Goal: Information Seeking & Learning: Learn about a topic

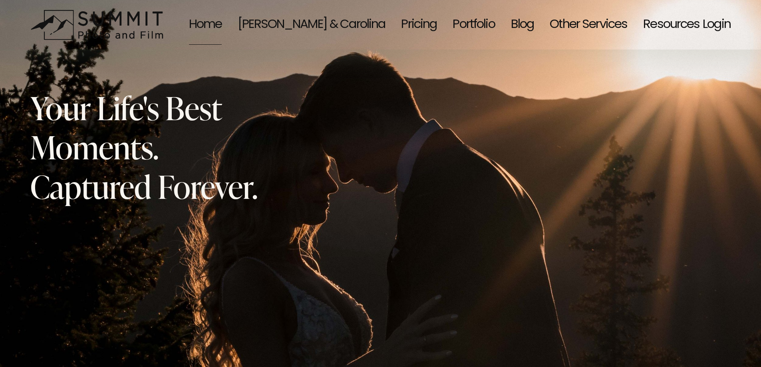
click at [654, 24] on span "Resources" at bounding box center [671, 25] width 56 height 40
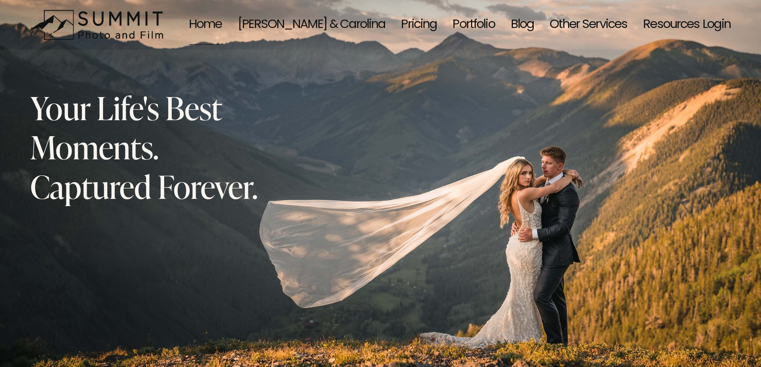
click at [222, 22] on link "Home" at bounding box center [205, 25] width 33 height 42
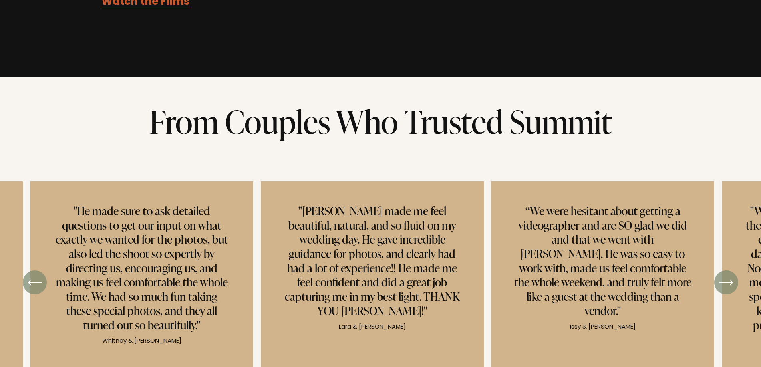
scroll to position [3077, 0]
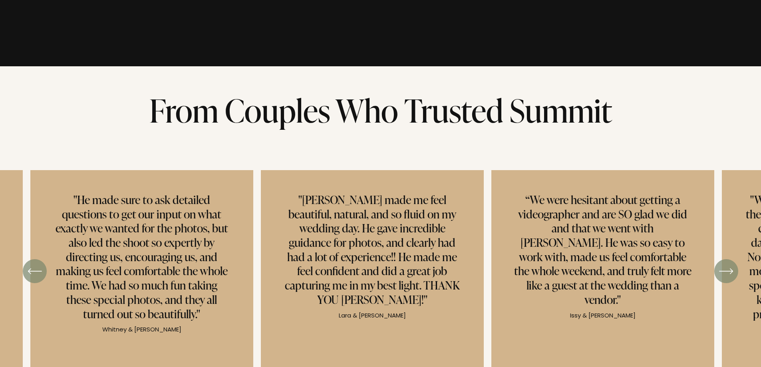
click at [725, 264] on icon "\a \a \a Next\a \a" at bounding box center [726, 271] width 14 height 14
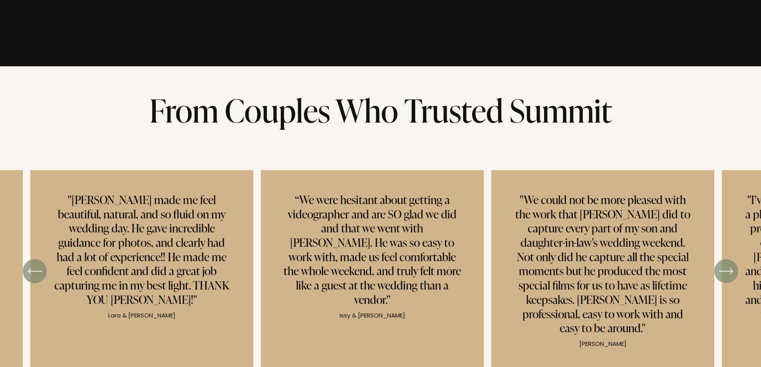
click at [725, 264] on icon "\a \a \a Next\a \a" at bounding box center [726, 271] width 14 height 14
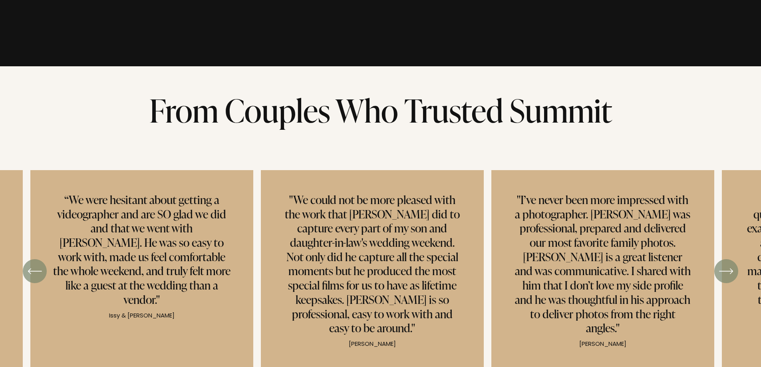
click at [725, 264] on icon "\a \a \a Next\a \a" at bounding box center [726, 271] width 14 height 14
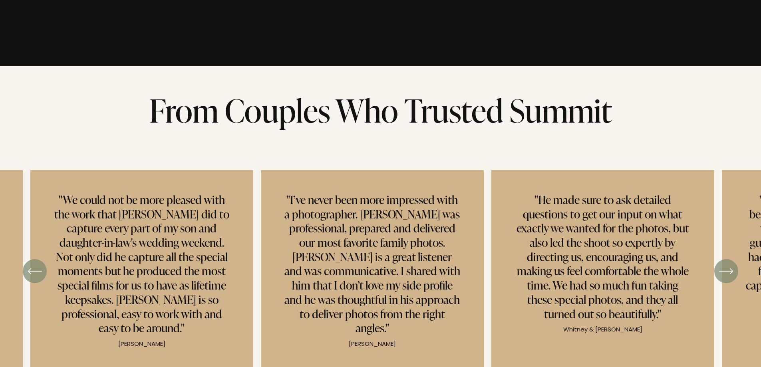
click at [725, 264] on icon "\a \a \a Next\a \a" at bounding box center [726, 271] width 14 height 14
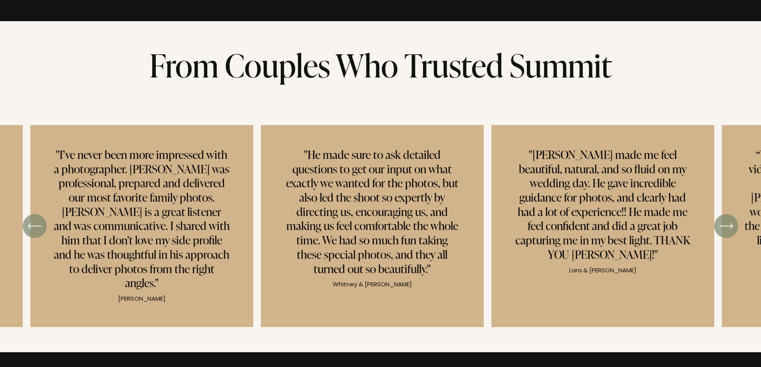
scroll to position [3117, 0]
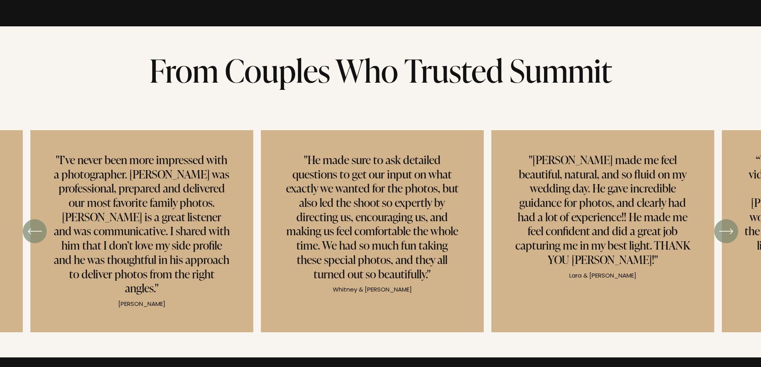
click at [722, 224] on icon "\a \a \a Next\a \a" at bounding box center [726, 231] width 14 height 14
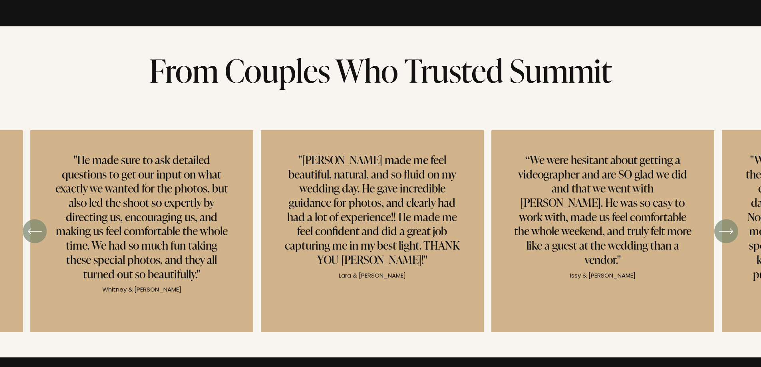
click at [722, 224] on icon "\a \a \a Next\a \a" at bounding box center [726, 231] width 14 height 14
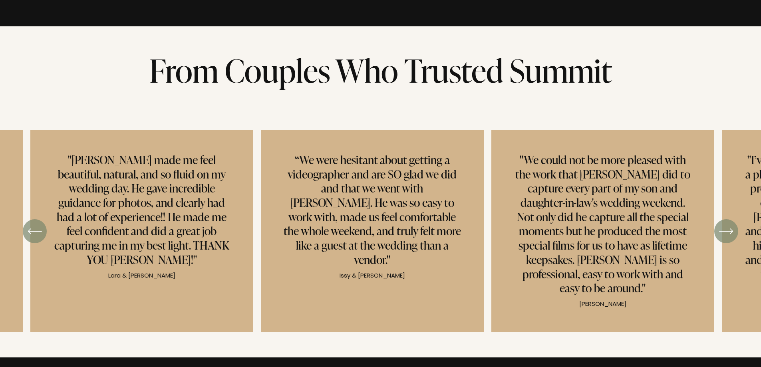
click at [722, 224] on icon "\a \a \a Next\a \a" at bounding box center [726, 231] width 14 height 14
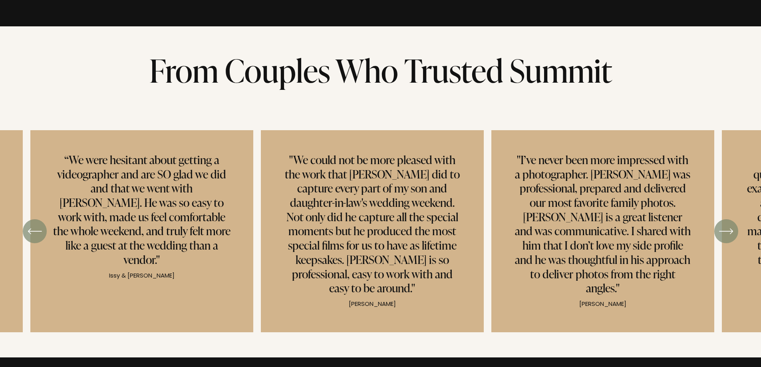
click at [721, 224] on icon "\a \a \a Next\a \a" at bounding box center [726, 231] width 14 height 14
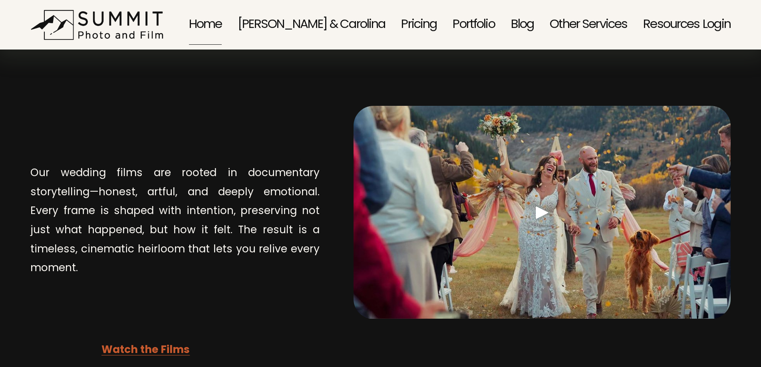
scroll to position [2557, 0]
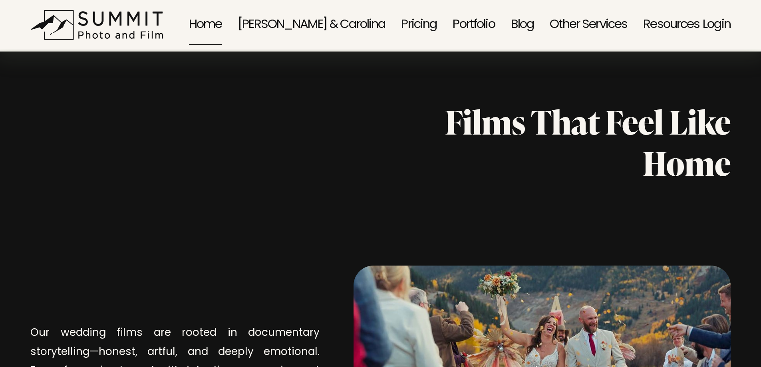
click at [222, 25] on link "Home" at bounding box center [205, 25] width 33 height 42
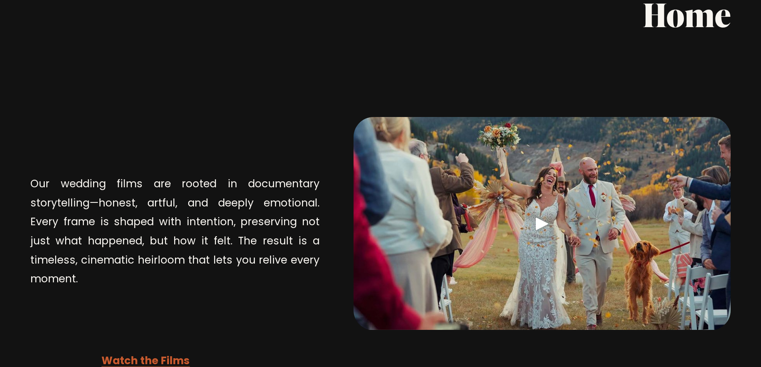
scroll to position [2717, 0]
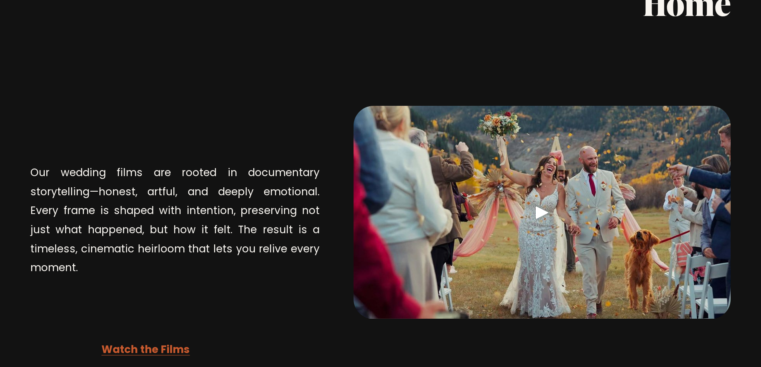
click at [144, 342] on strong "Watch the Films" at bounding box center [145, 351] width 88 height 18
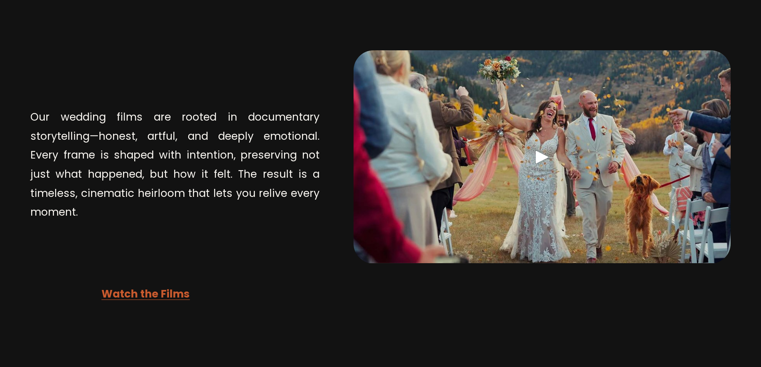
scroll to position [2797, 0]
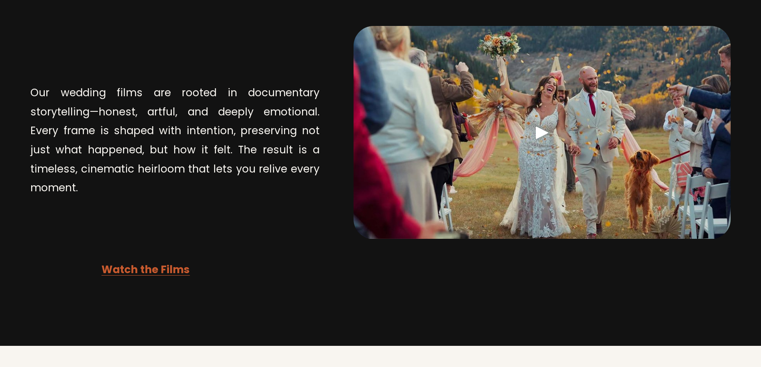
click at [171, 262] on strong "Watch the Films" at bounding box center [145, 271] width 88 height 18
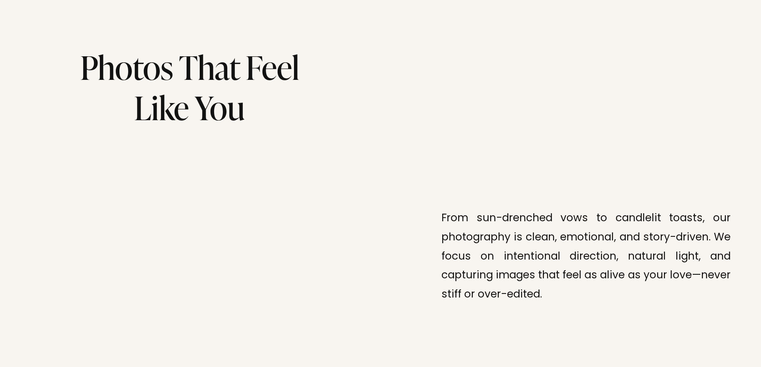
scroll to position [2158, 0]
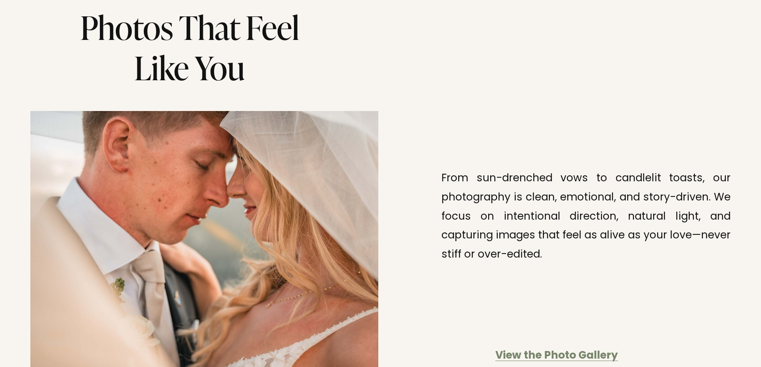
click at [557, 347] on strong "View the Photo Gallery" at bounding box center [556, 356] width 123 height 18
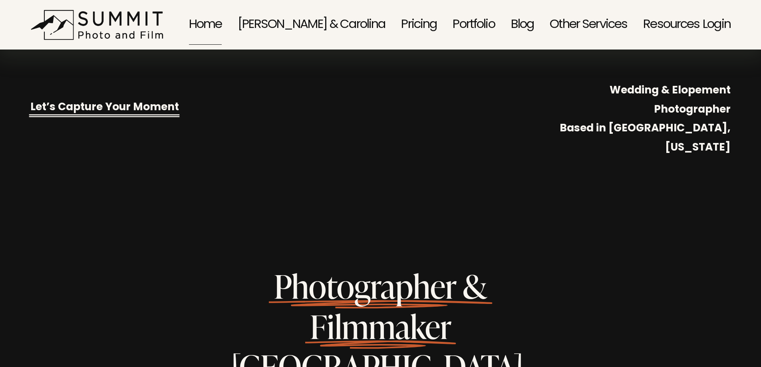
scroll to position [400, 0]
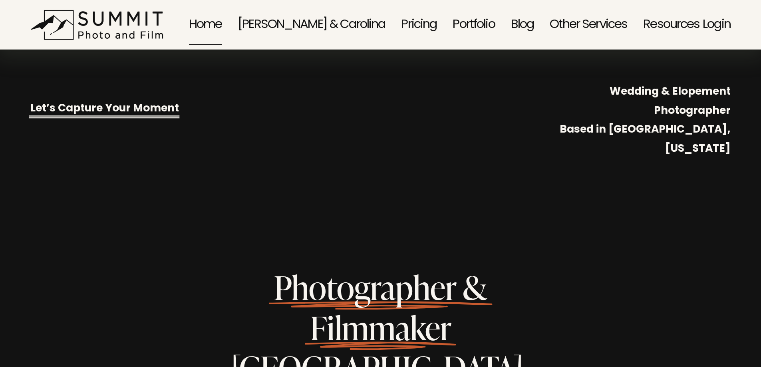
click at [469, 22] on link "Portfolio" at bounding box center [474, 25] width 42 height 42
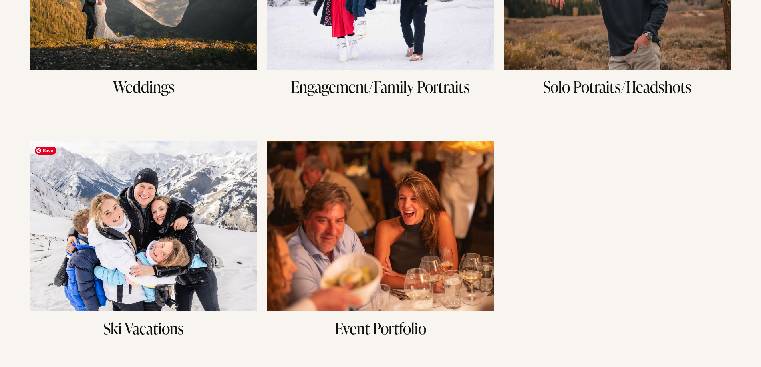
scroll to position [280, 0]
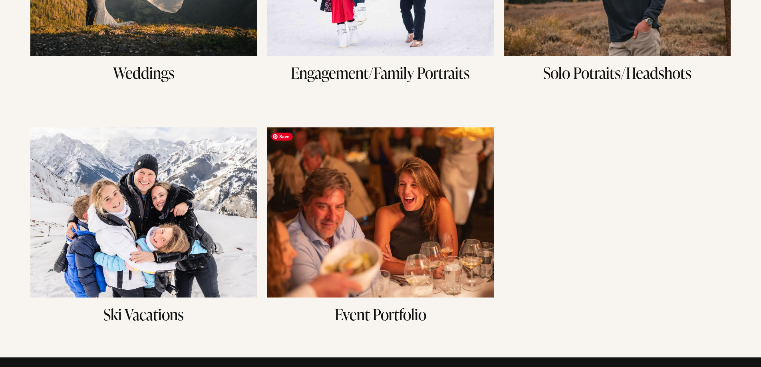
click at [367, 190] on img at bounding box center [380, 212] width 227 height 170
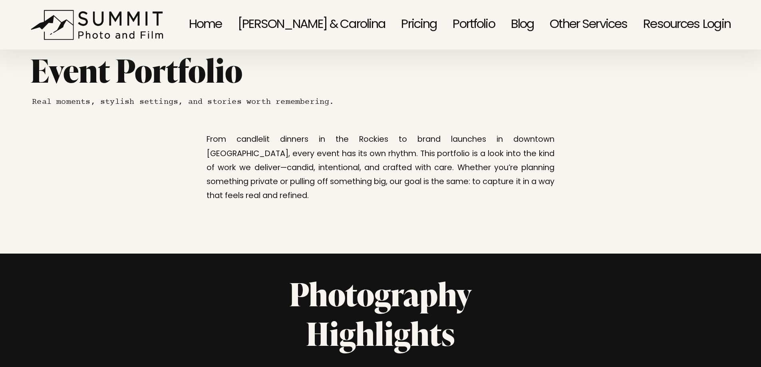
click at [453, 25] on link "Portfolio" at bounding box center [474, 25] width 42 height 42
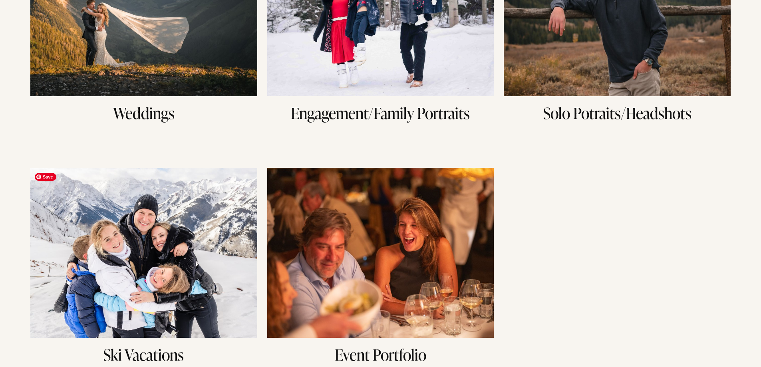
scroll to position [280, 0]
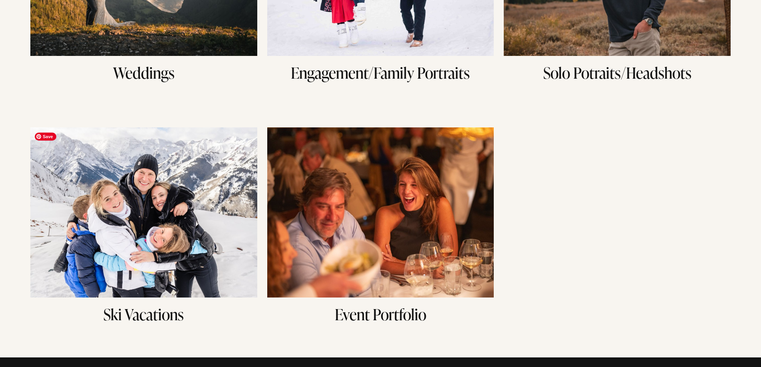
click at [175, 221] on img at bounding box center [143, 212] width 227 height 170
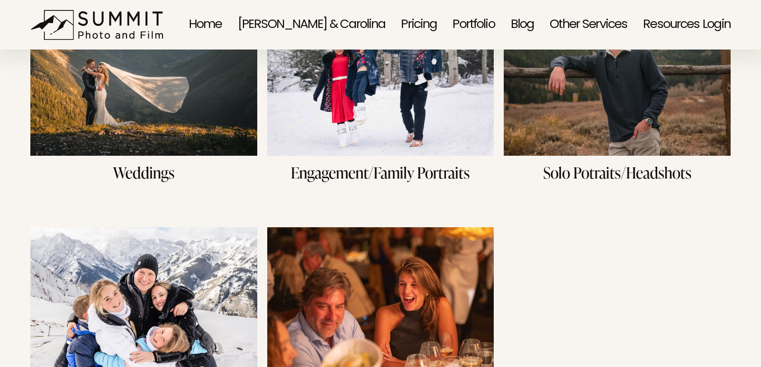
scroll to position [160, 0]
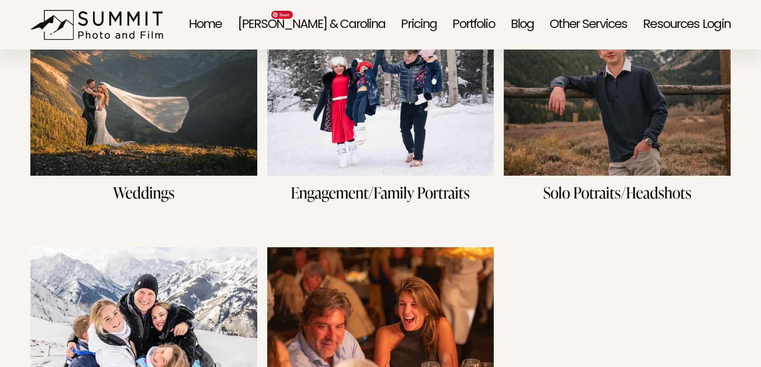
click at [382, 114] on img at bounding box center [380, 91] width 227 height 170
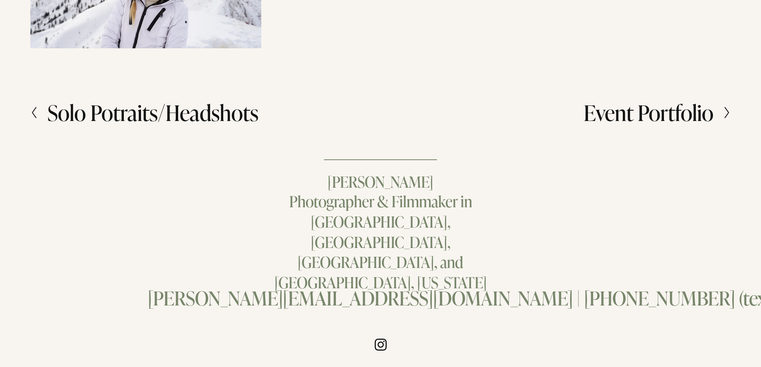
scroll to position [2053, 0]
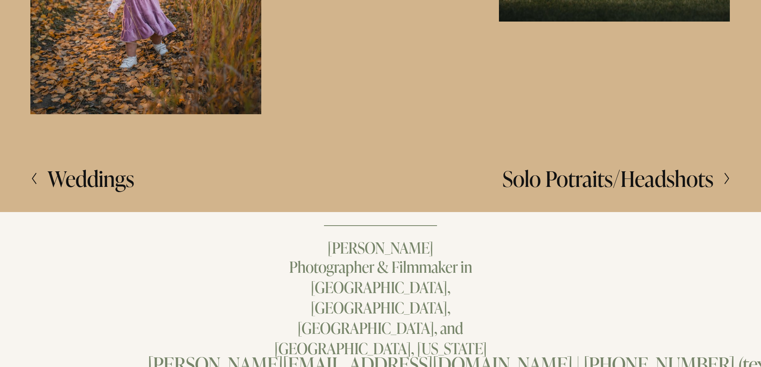
scroll to position [1758, 0]
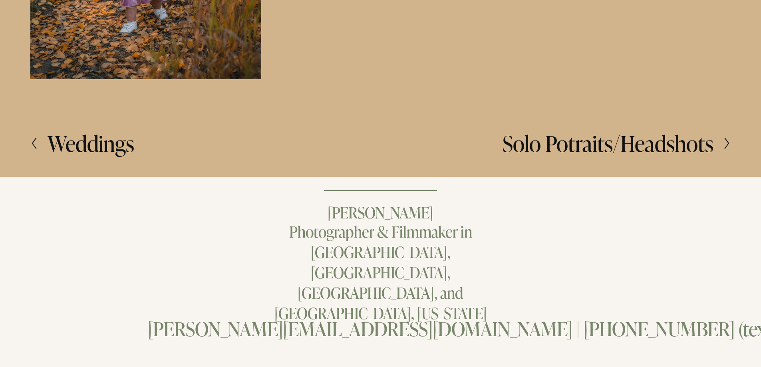
click at [641, 144] on h2 "Solo Potraits/Headshots" at bounding box center [608, 144] width 211 height 22
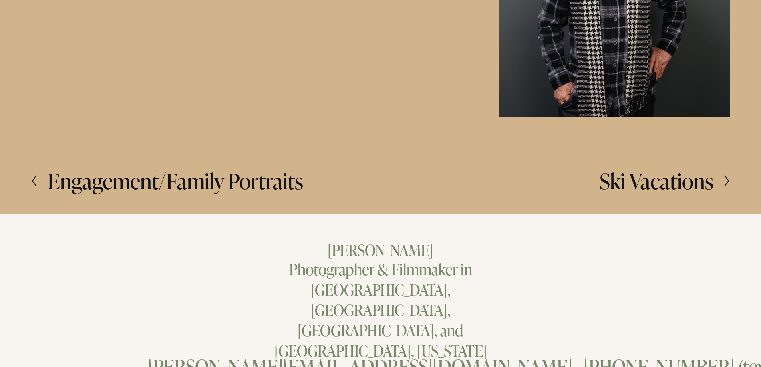
scroll to position [1340, 0]
